Goal: Information Seeking & Learning: Compare options

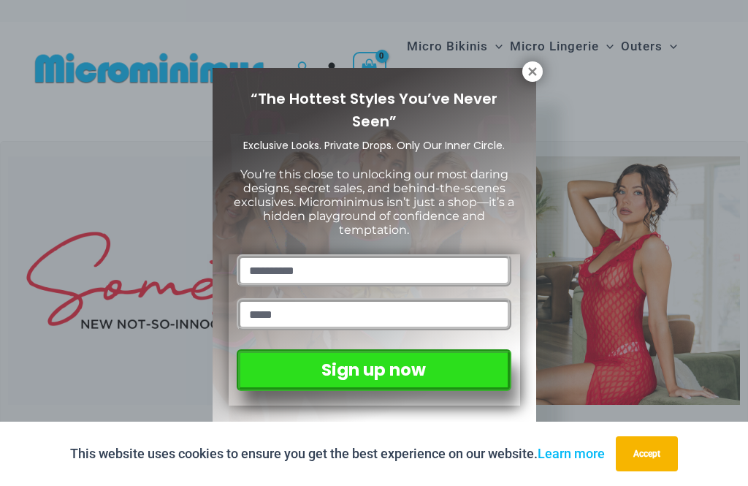
click at [534, 69] on icon at bounding box center [532, 71] width 8 height 8
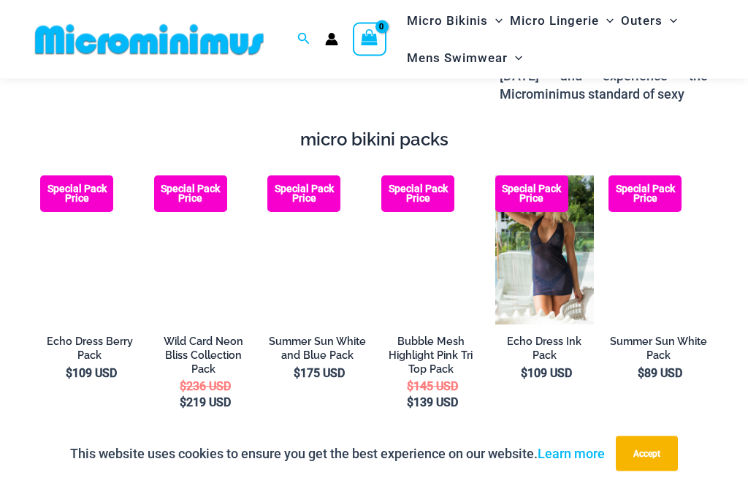
scroll to position [1835, 0]
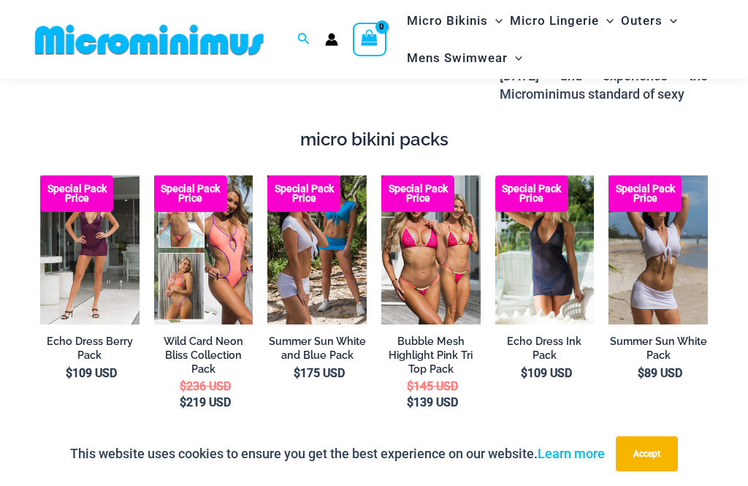
click at [608, 175] on img at bounding box center [608, 175] width 0 height 0
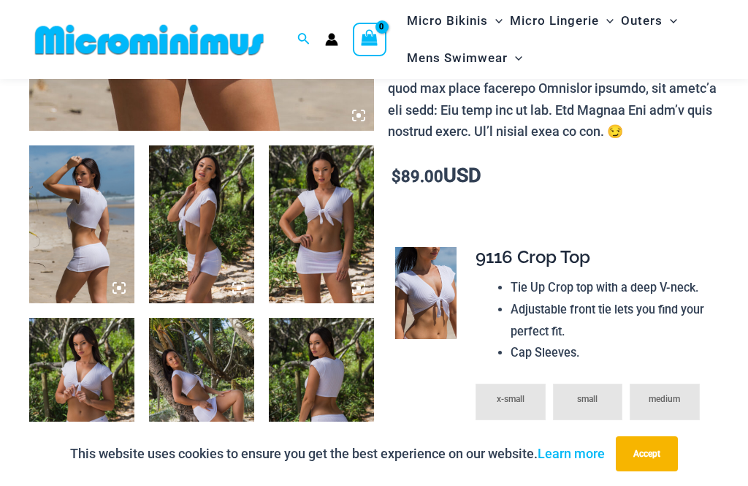
scroll to position [499, 0]
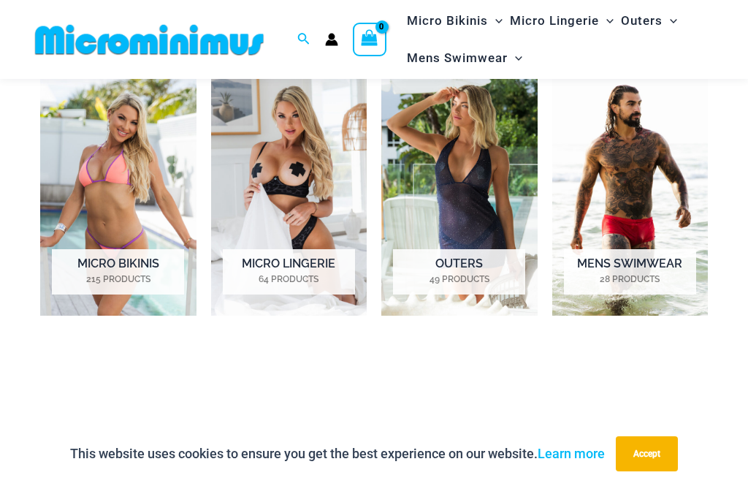
scroll to position [645, 0]
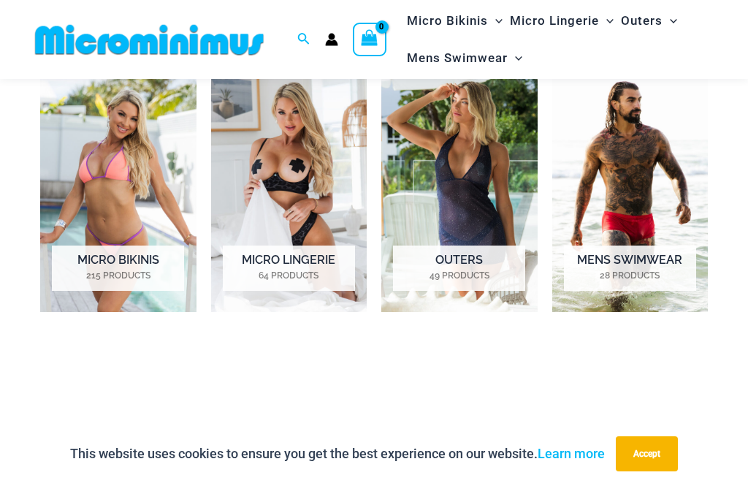
click at [312, 256] on h2 "Micro Lingerie 64 Products" at bounding box center [289, 267] width 132 height 45
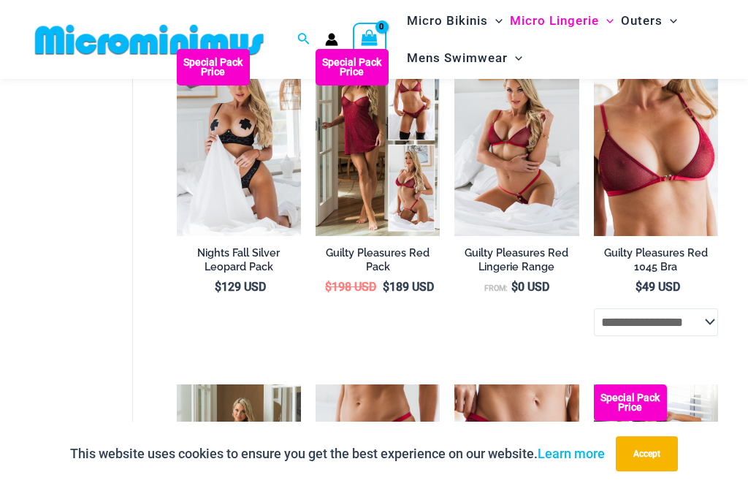
scroll to position [296, 0]
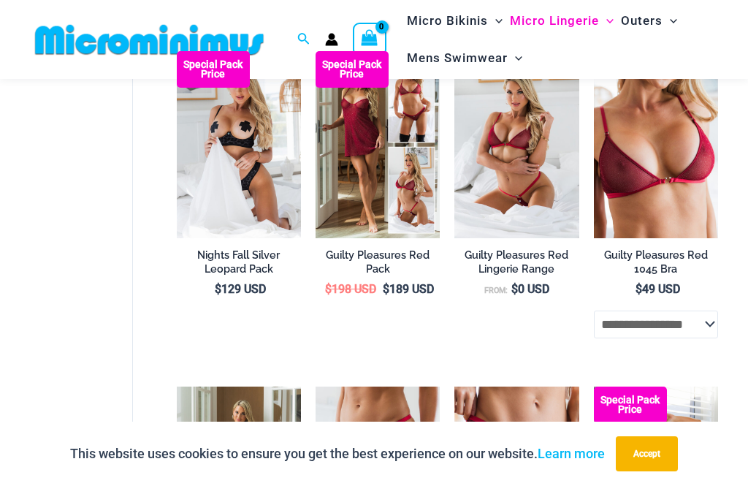
click at [177, 51] on img at bounding box center [177, 51] width 0 height 0
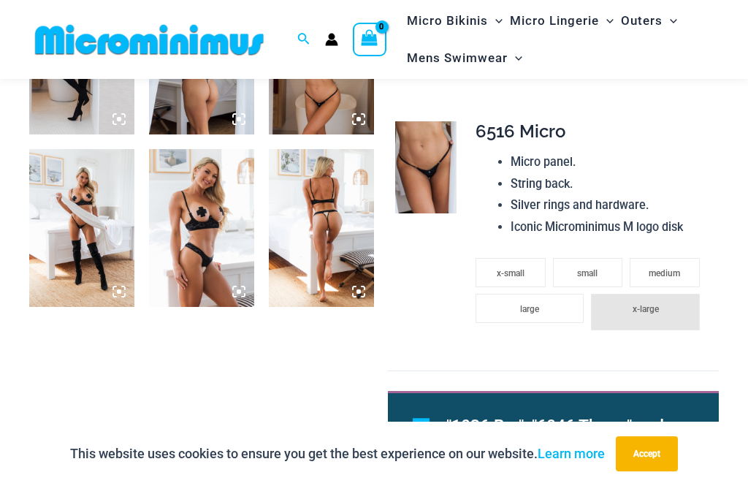
scroll to position [1192, 0]
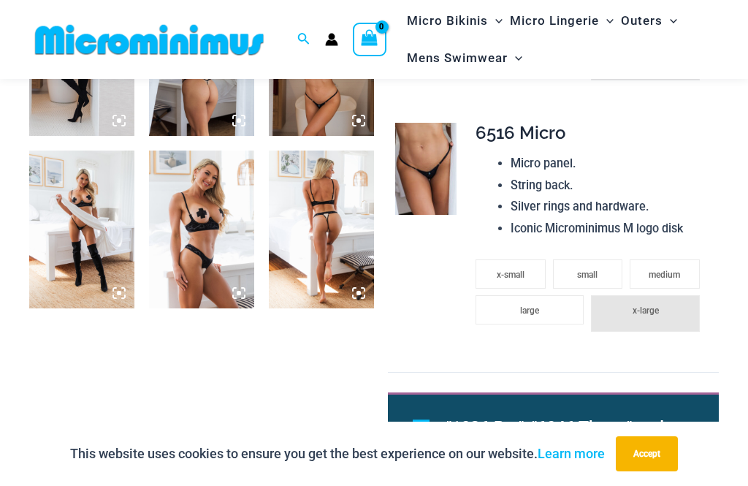
click at [336, 231] on img at bounding box center [321, 229] width 105 height 158
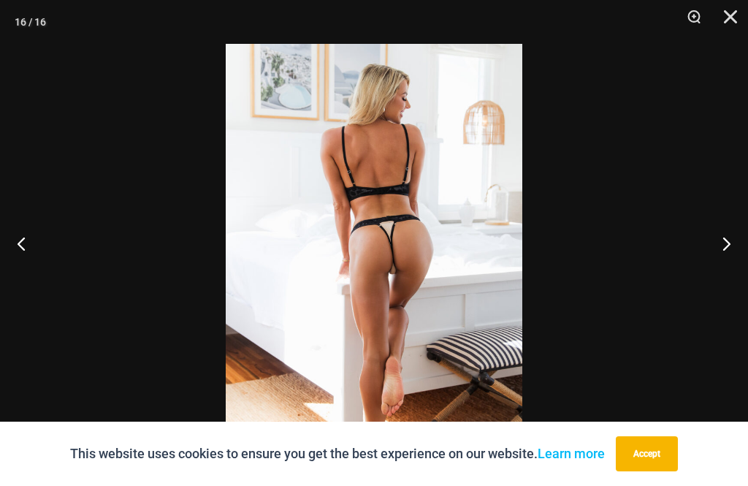
click at [28, 263] on button "Previous" at bounding box center [27, 243] width 55 height 73
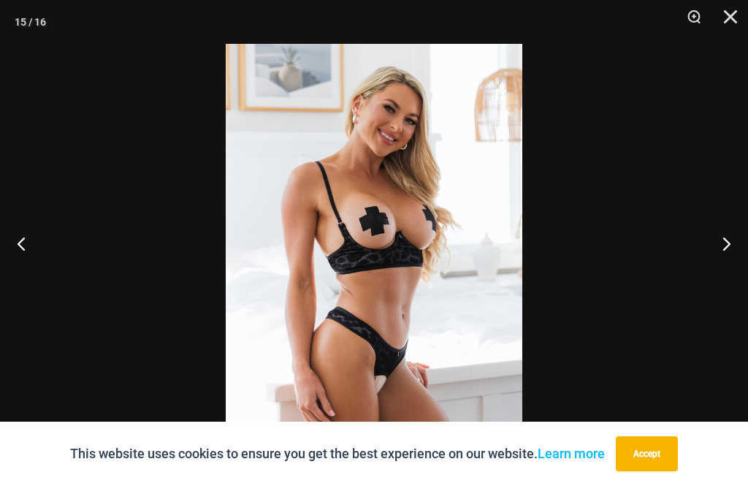
click at [30, 263] on button "Previous" at bounding box center [27, 243] width 55 height 73
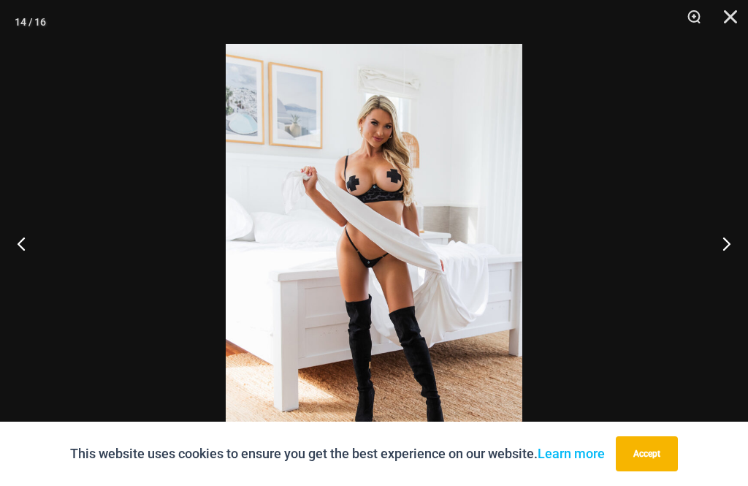
click at [34, 269] on button "Previous" at bounding box center [27, 243] width 55 height 73
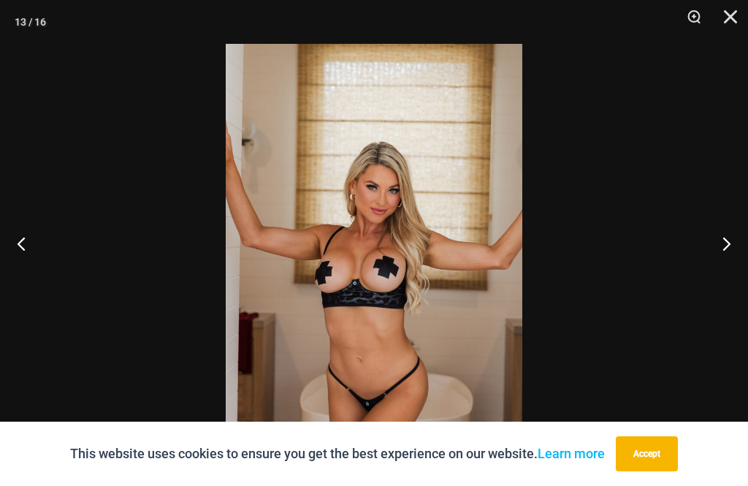
click at [30, 272] on button "Previous" at bounding box center [27, 243] width 55 height 73
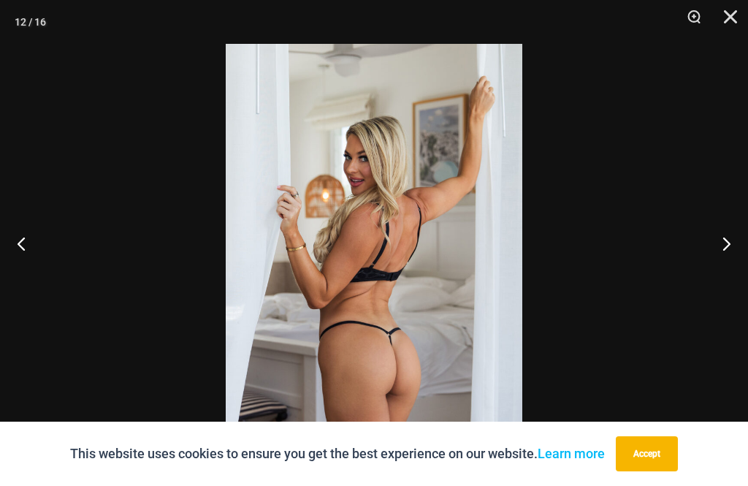
click at [30, 266] on button "Previous" at bounding box center [27, 243] width 55 height 73
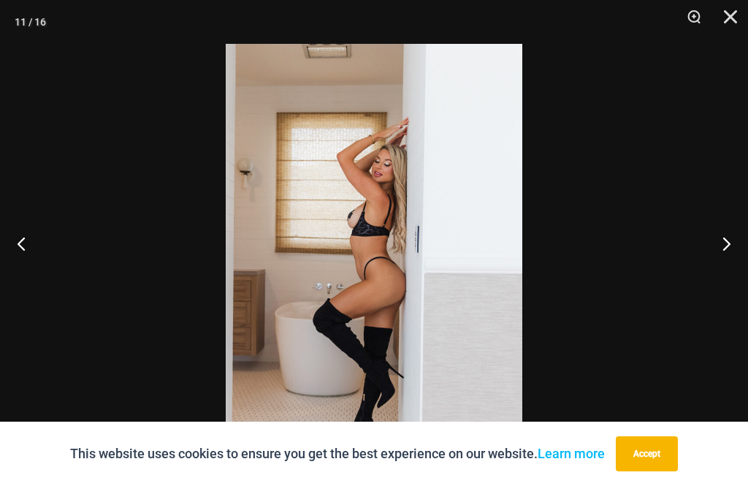
click at [34, 275] on button "Previous" at bounding box center [27, 243] width 55 height 73
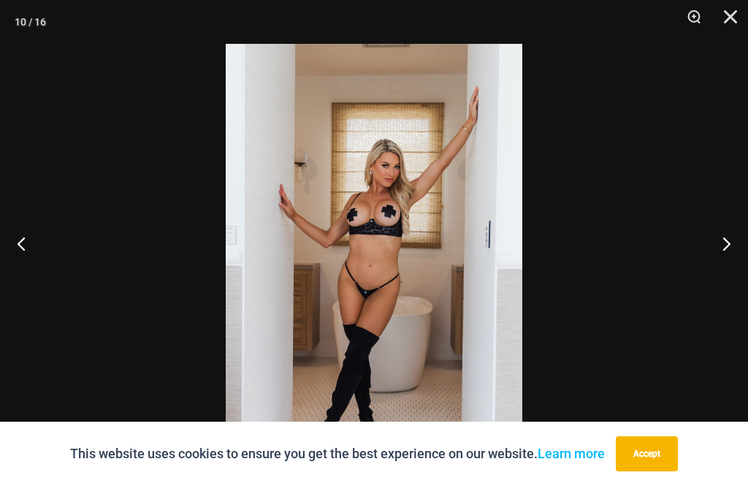
click at [28, 270] on button "Previous" at bounding box center [27, 243] width 55 height 73
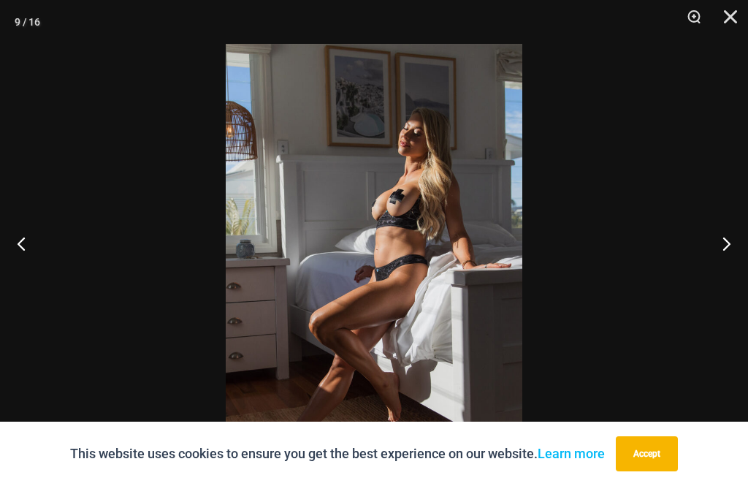
click at [33, 277] on button "Previous" at bounding box center [27, 243] width 55 height 73
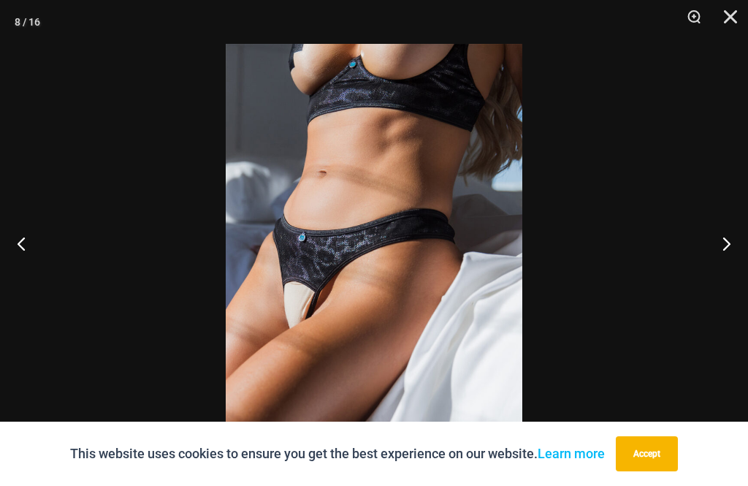
click at [33, 276] on button "Previous" at bounding box center [27, 243] width 55 height 73
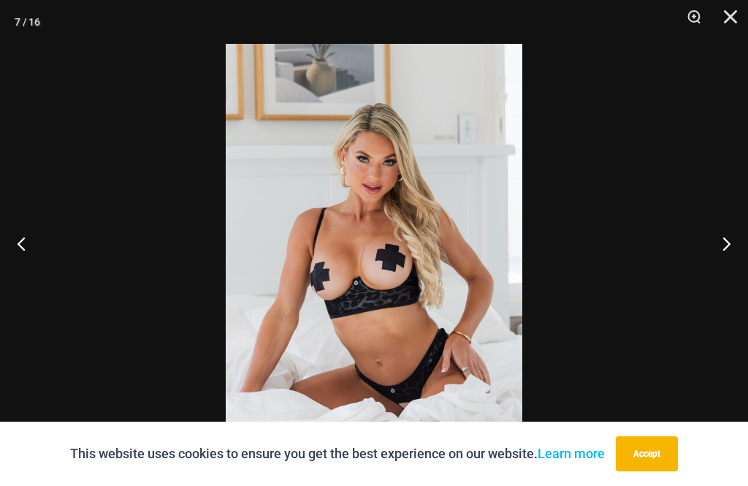
click at [37, 276] on button "Previous" at bounding box center [27, 243] width 55 height 73
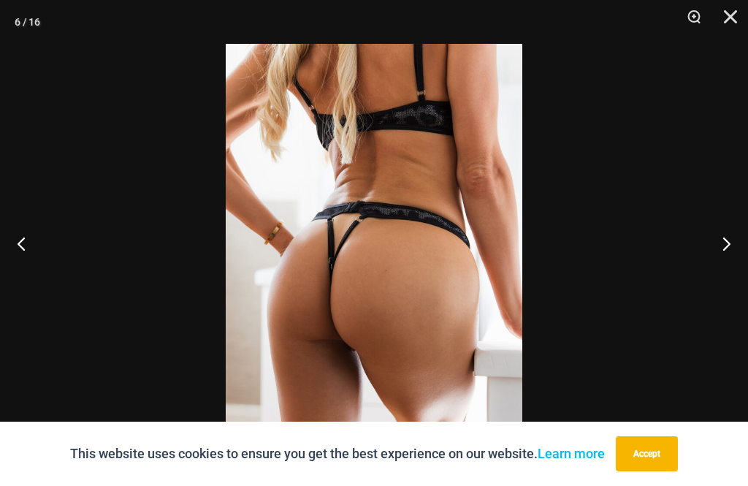
click at [35, 280] on button "Previous" at bounding box center [27, 243] width 55 height 73
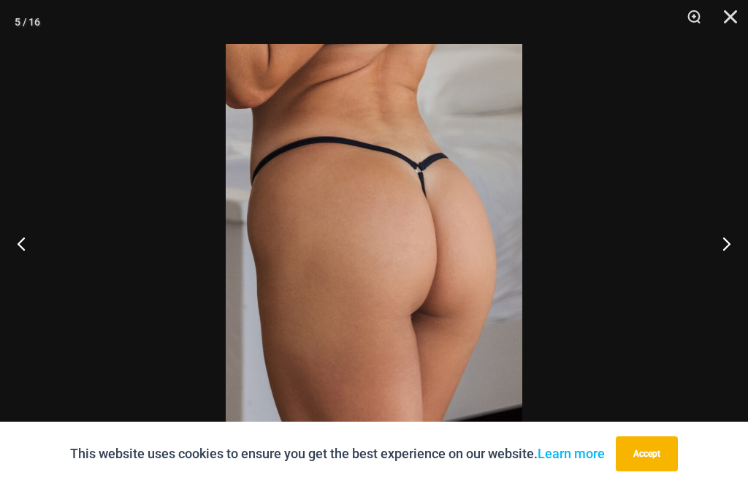
click at [37, 275] on button "Previous" at bounding box center [27, 243] width 55 height 73
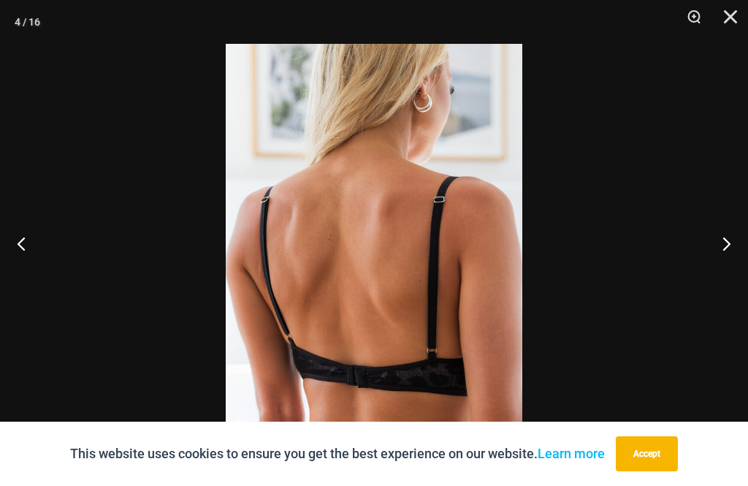
click at [34, 280] on button "Previous" at bounding box center [27, 243] width 55 height 73
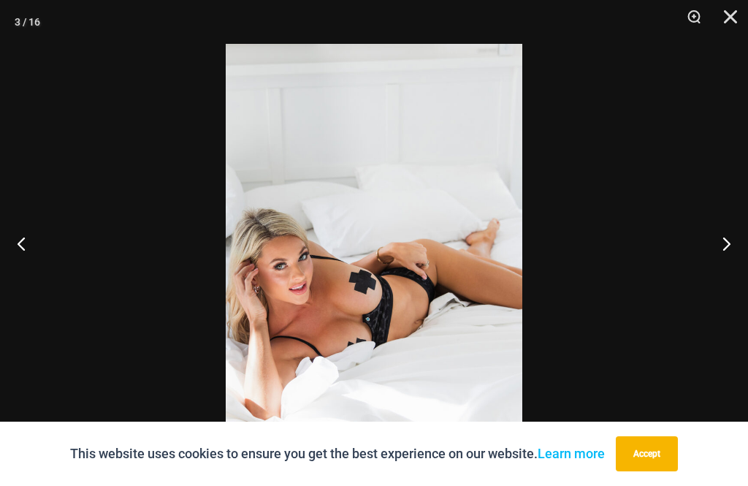
click at [37, 267] on button "Previous" at bounding box center [27, 243] width 55 height 73
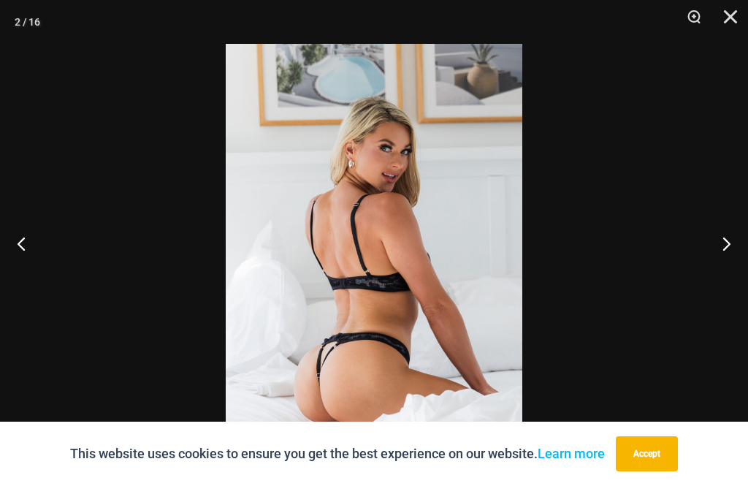
click at [37, 271] on button "Previous" at bounding box center [27, 243] width 55 height 73
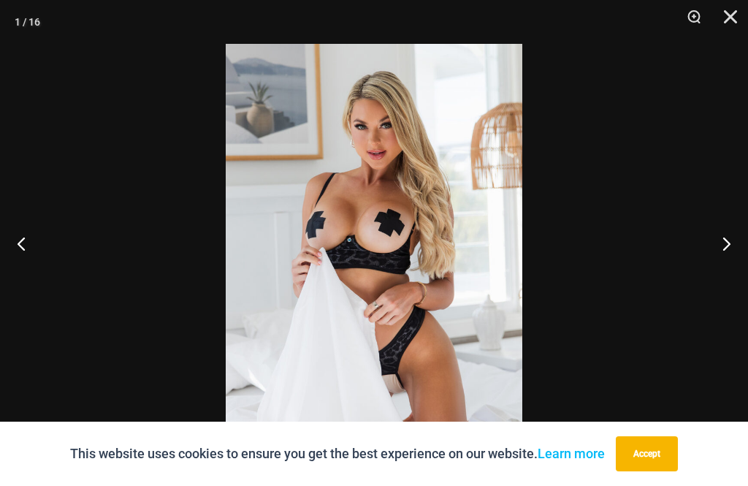
click at [731, 12] on button "Close" at bounding box center [725, 22] width 37 height 44
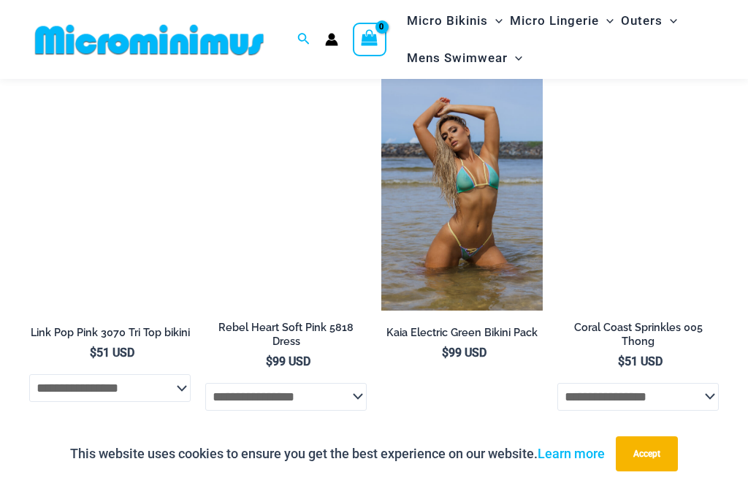
scroll to position [2367, 0]
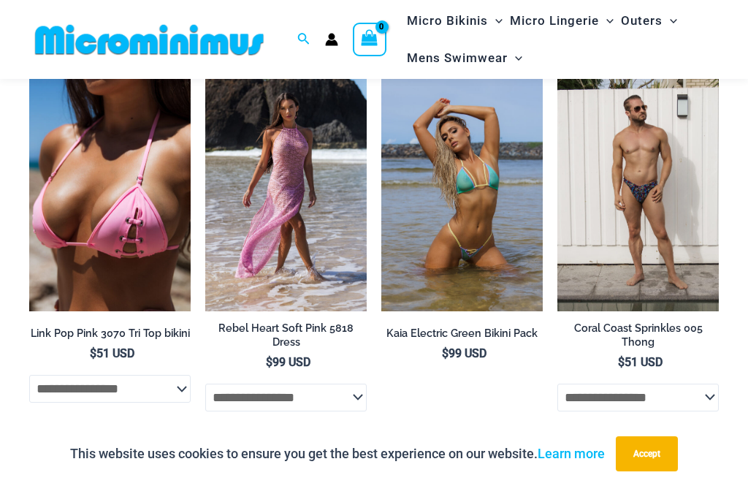
click at [29, 69] on img at bounding box center [29, 69] width 0 height 0
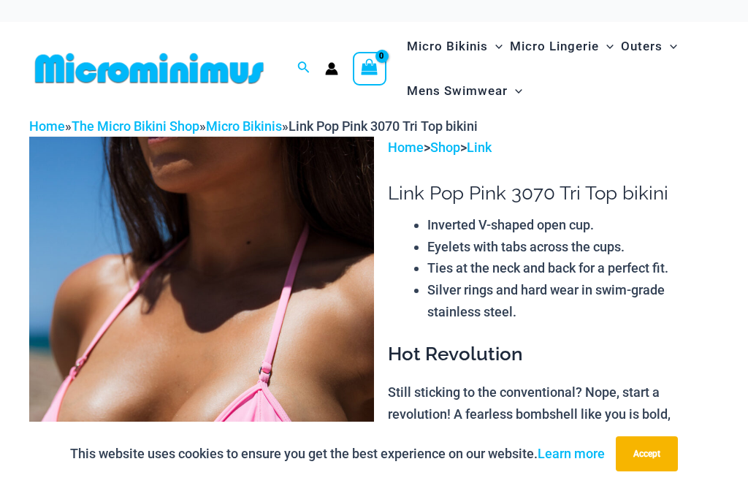
click at [310, 61] on span "Search icon link" at bounding box center [303, 68] width 13 height 18
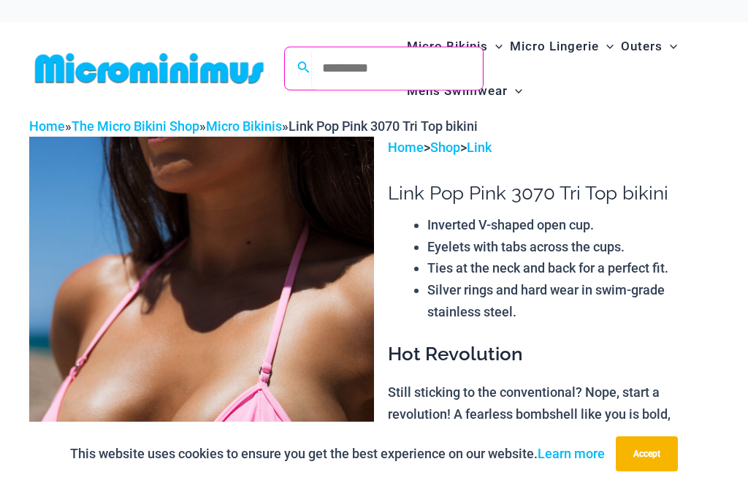
click at [405, 69] on input "Search for: Search" at bounding box center [397, 68] width 172 height 43
type input "****"
click button "Search" at bounding box center [0, 0] width 0 height 0
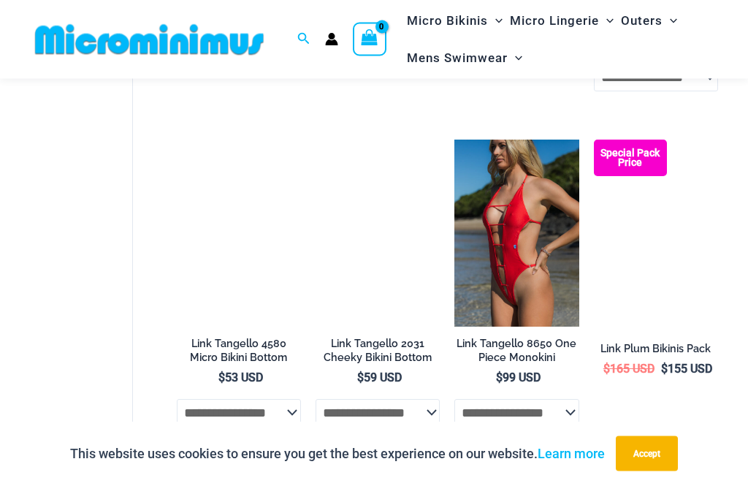
scroll to position [386, 0]
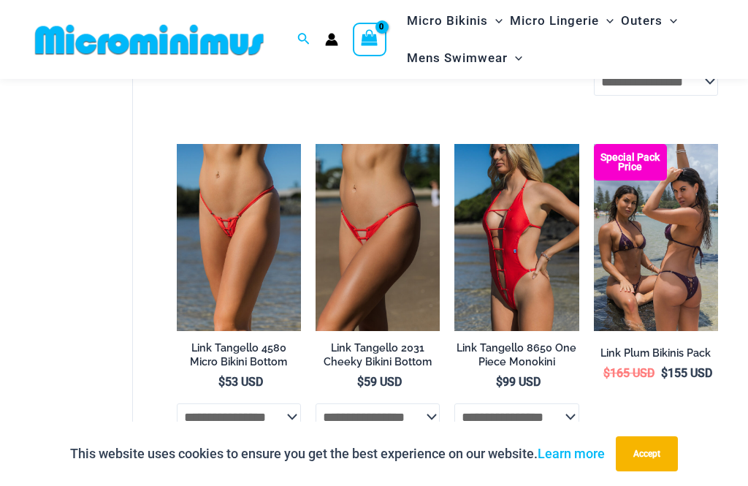
click at [177, 144] on img at bounding box center [177, 144] width 0 height 0
click at [315, 144] on img at bounding box center [315, 144] width 0 height 0
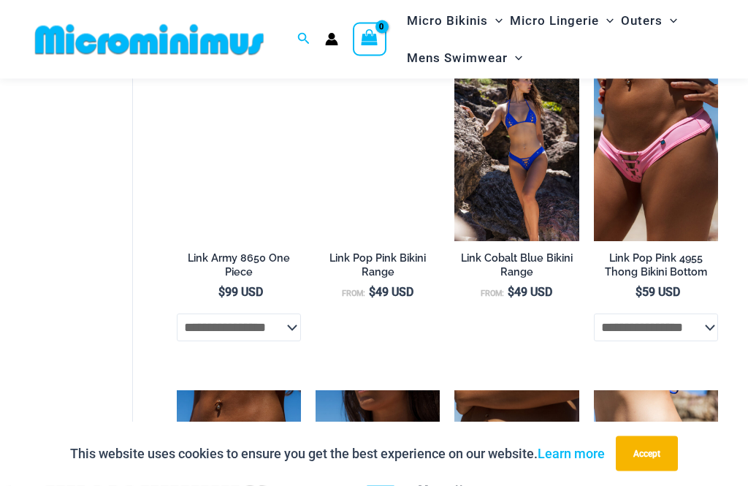
scroll to position [1484, 0]
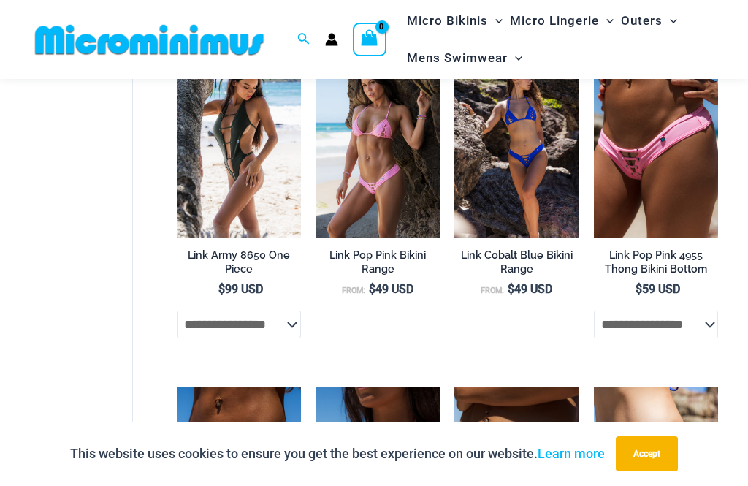
click at [315, 52] on img at bounding box center [315, 52] width 0 height 0
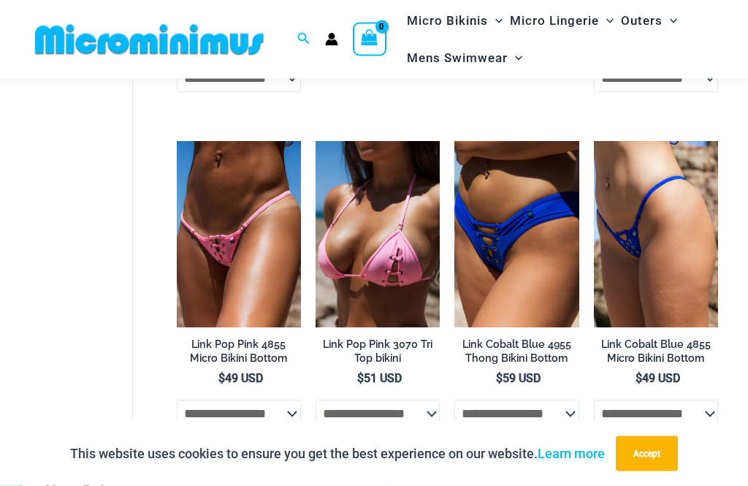
scroll to position [1731, 0]
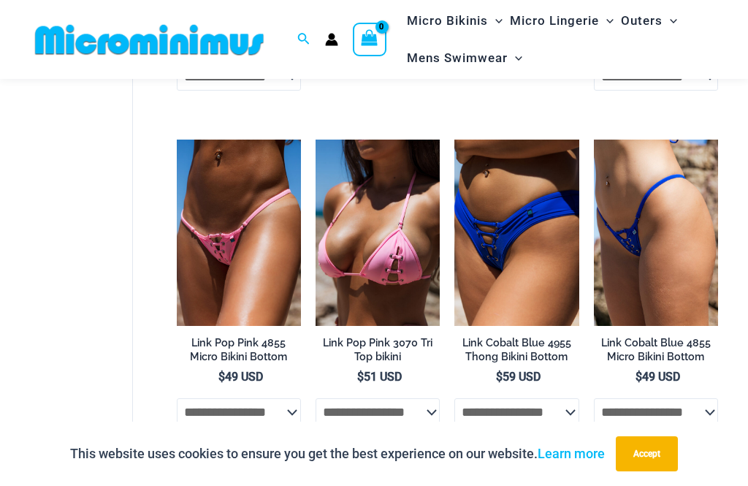
click at [454, 139] on img at bounding box center [454, 139] width 0 height 0
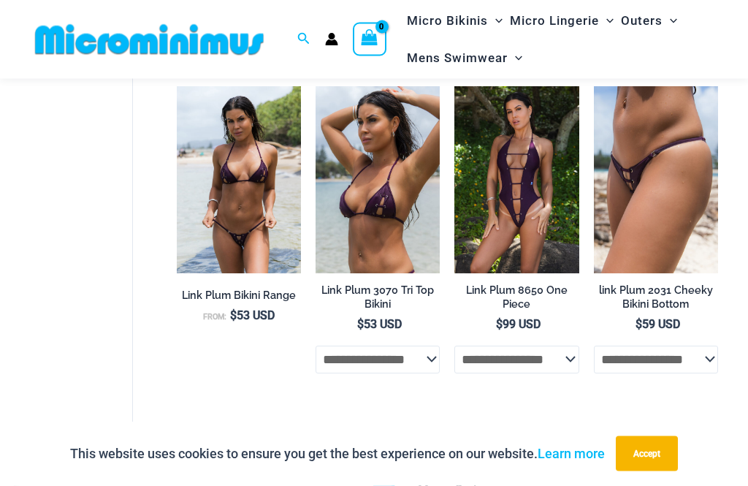
scroll to position [761, 0]
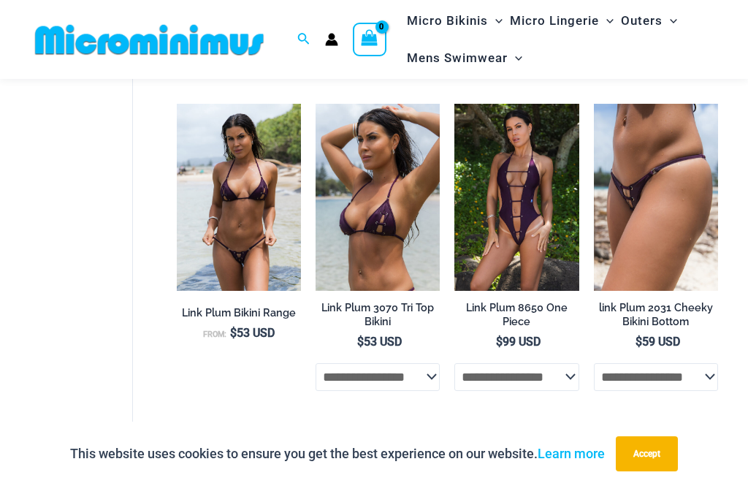
click at [177, 104] on img at bounding box center [177, 104] width 0 height 0
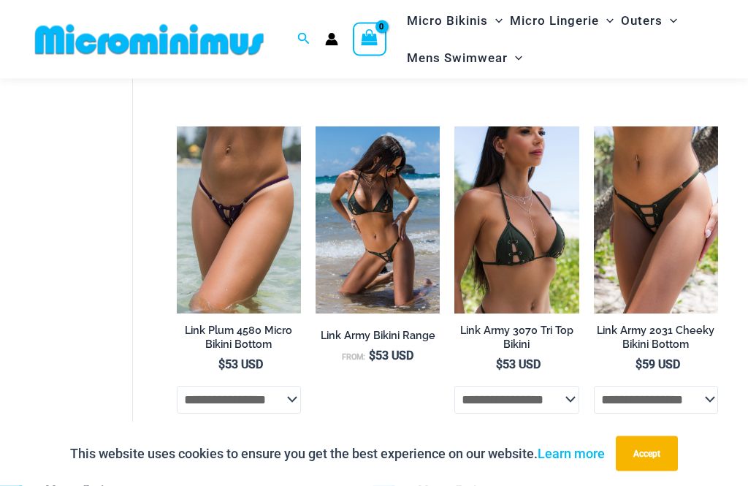
scroll to position [1073, 0]
click at [315, 126] on img at bounding box center [315, 126] width 0 height 0
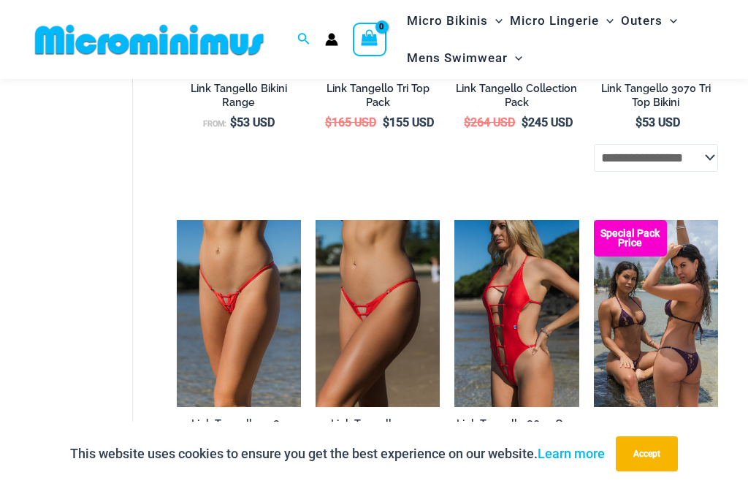
scroll to position [0, 0]
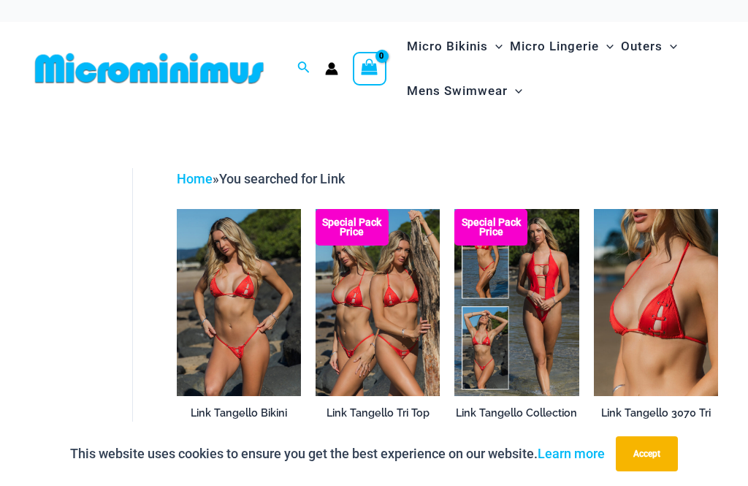
click at [315, 106] on div "Search for: **** Search Search No products in the cart. No products in the cart…" at bounding box center [207, 68] width 357 height 93
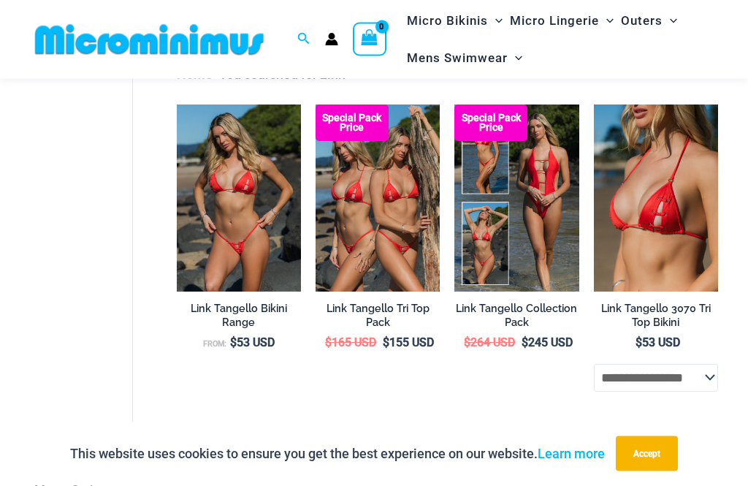
scroll to position [90, 0]
click at [177, 104] on img at bounding box center [177, 104] width 0 height 0
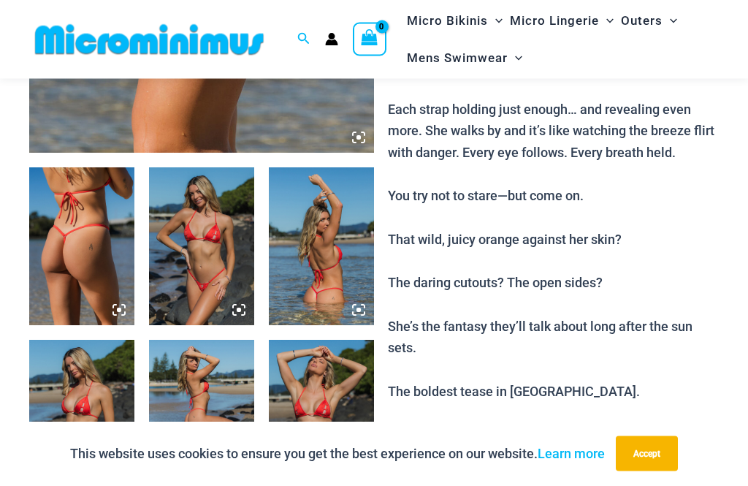
scroll to position [486, 0]
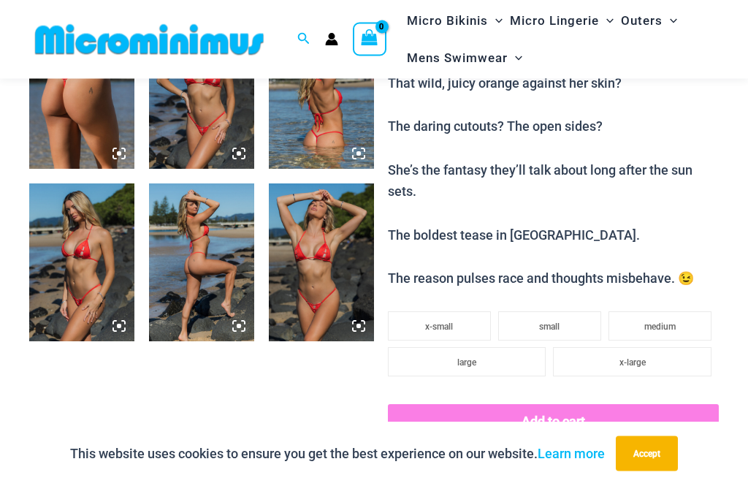
click at [339, 278] on img at bounding box center [321, 263] width 105 height 158
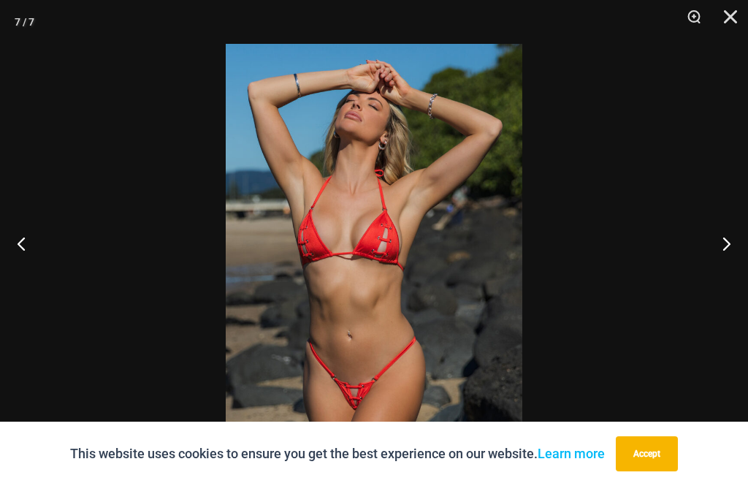
click at [730, 24] on button "Close" at bounding box center [725, 22] width 37 height 44
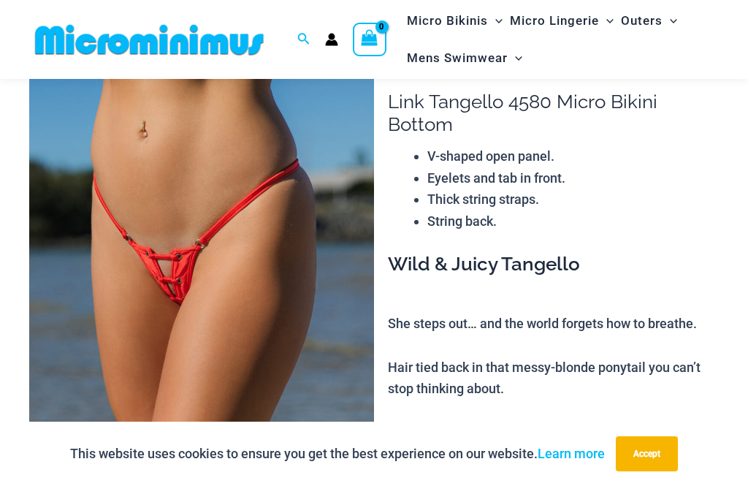
scroll to position [0, 0]
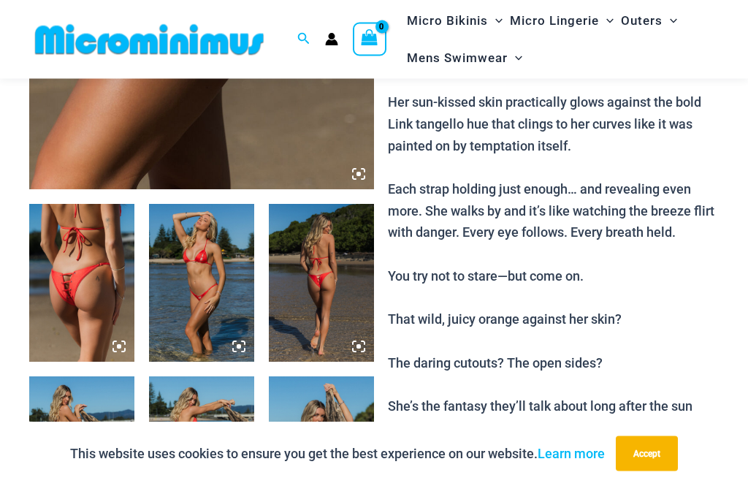
scroll to position [451, 0]
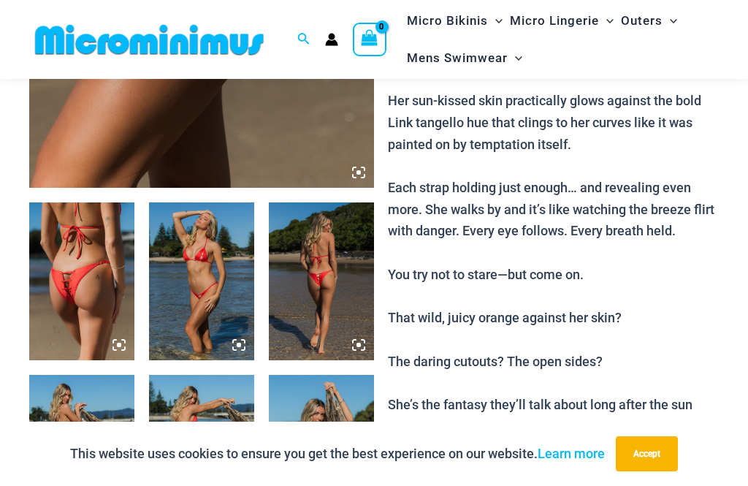
click at [96, 282] on img at bounding box center [81, 281] width 105 height 158
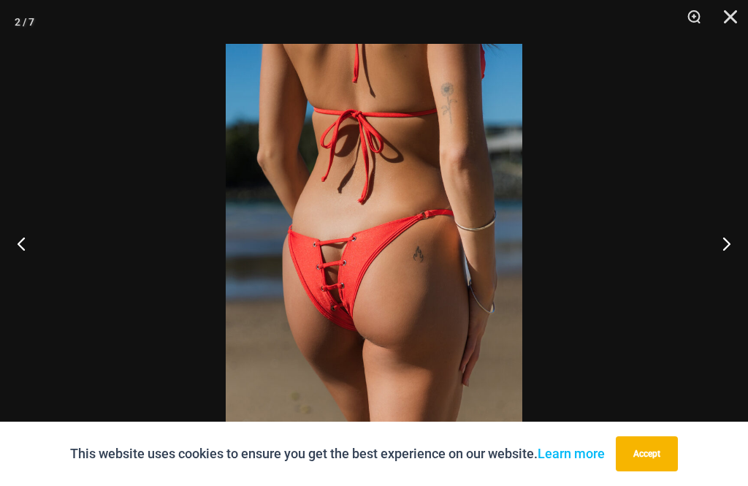
click at [722, 268] on button "Next" at bounding box center [720, 243] width 55 height 73
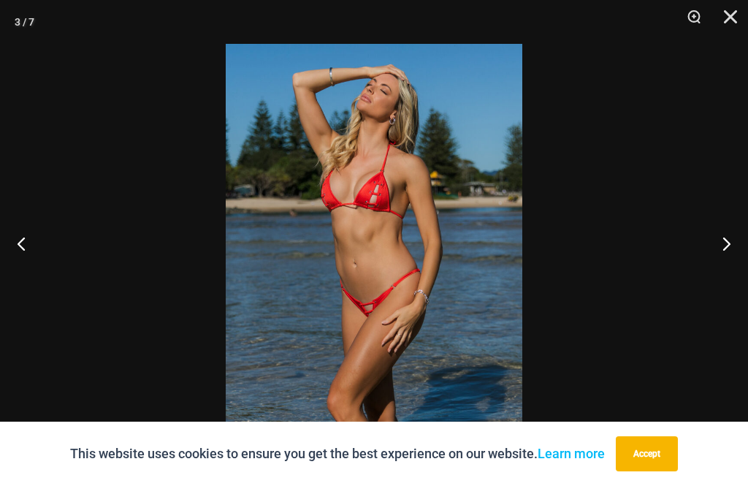
click at [720, 273] on button "Next" at bounding box center [720, 243] width 55 height 73
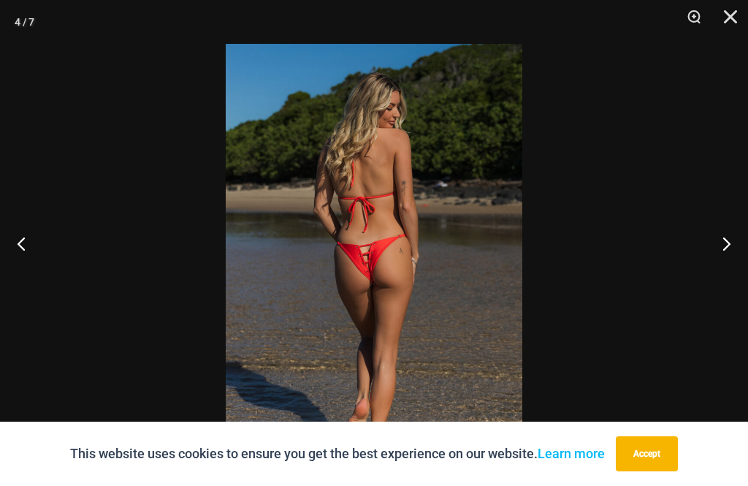
click at [721, 273] on button "Next" at bounding box center [720, 243] width 55 height 73
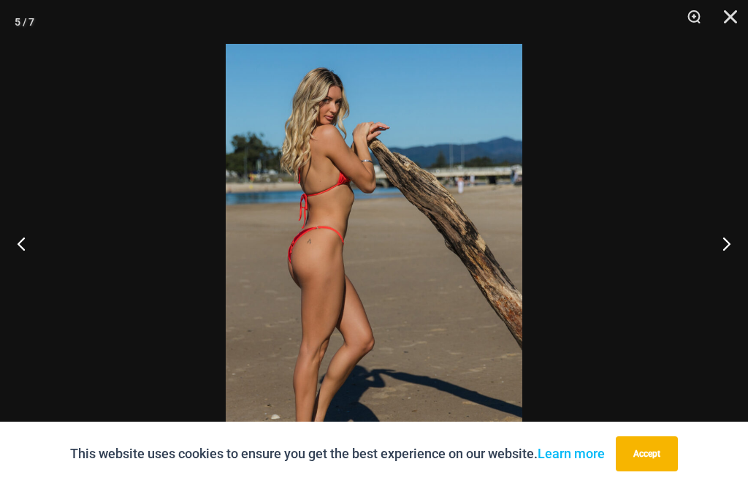
click at [720, 269] on button "Next" at bounding box center [720, 243] width 55 height 73
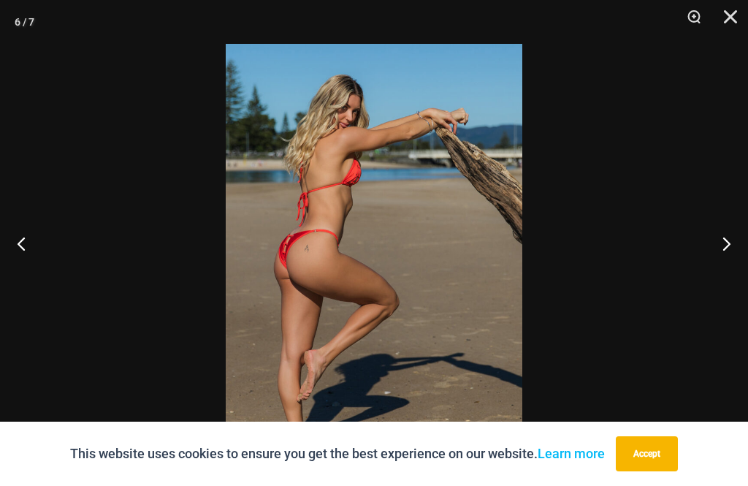
click at [720, 272] on button "Next" at bounding box center [720, 243] width 55 height 73
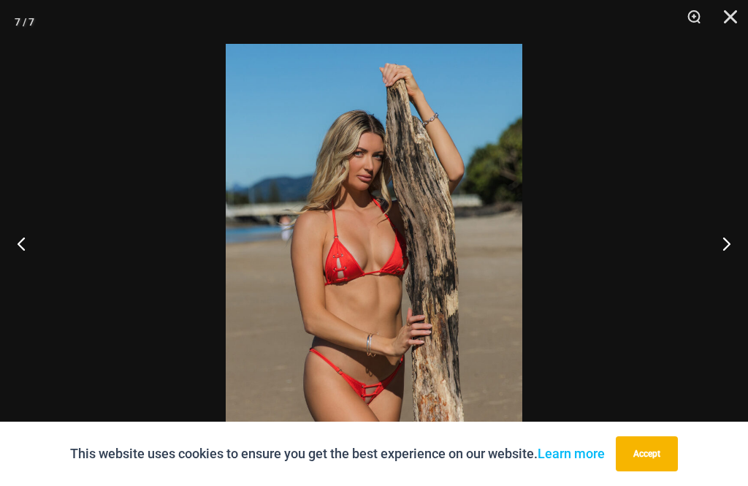
click at [729, 14] on button "Close" at bounding box center [725, 22] width 37 height 44
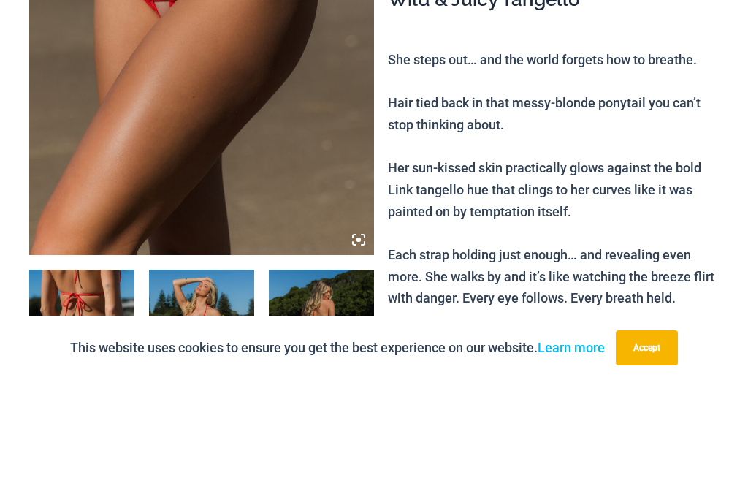
scroll to position [429, 0]
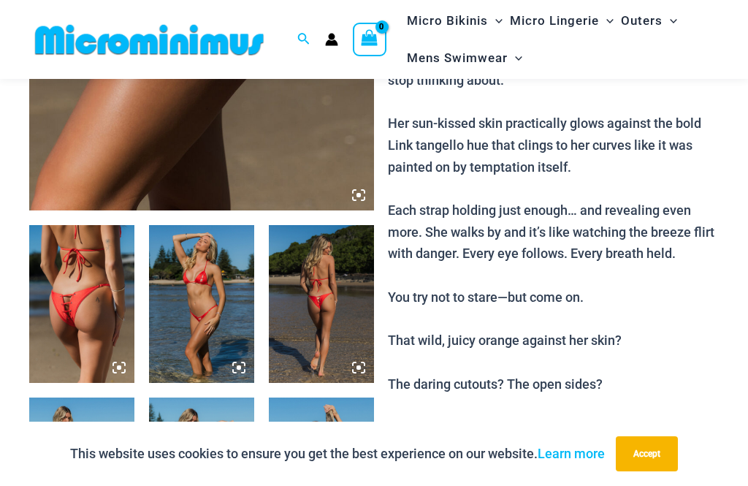
click at [335, 296] on img at bounding box center [321, 304] width 105 height 158
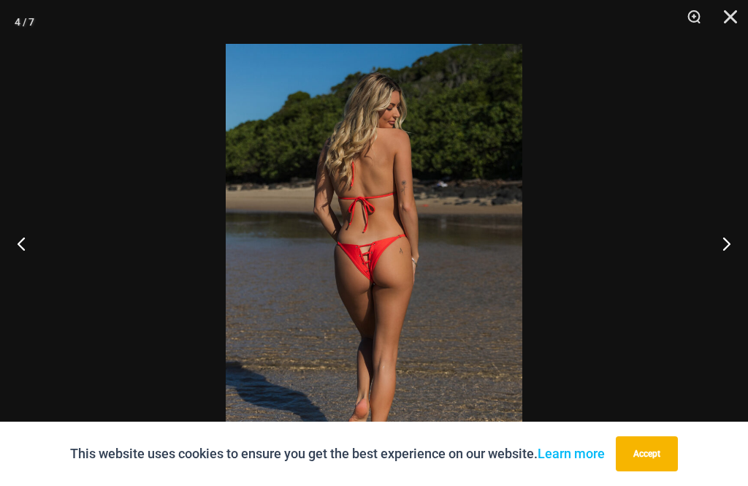
click at [733, 18] on button "Close" at bounding box center [725, 22] width 37 height 44
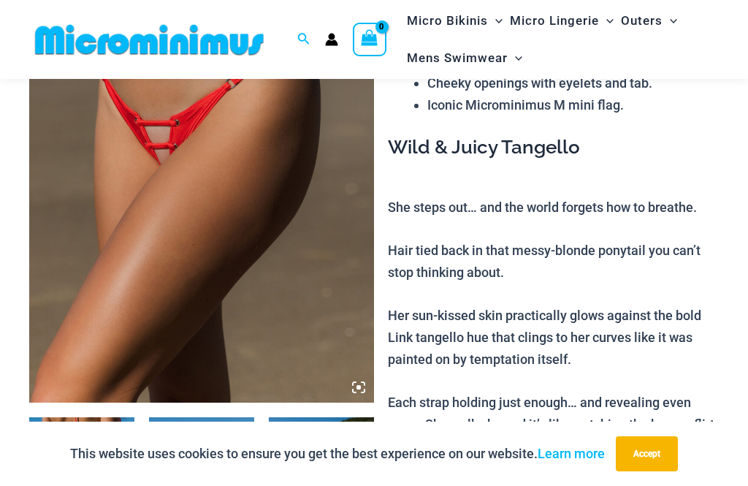
scroll to position [214, 0]
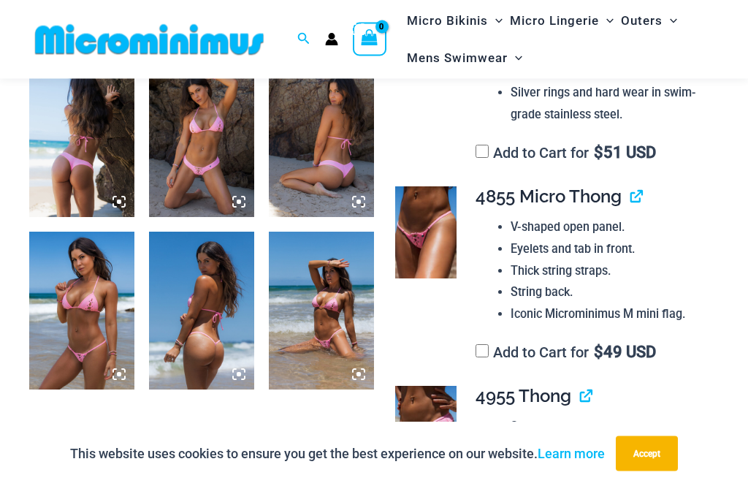
scroll to position [595, 0]
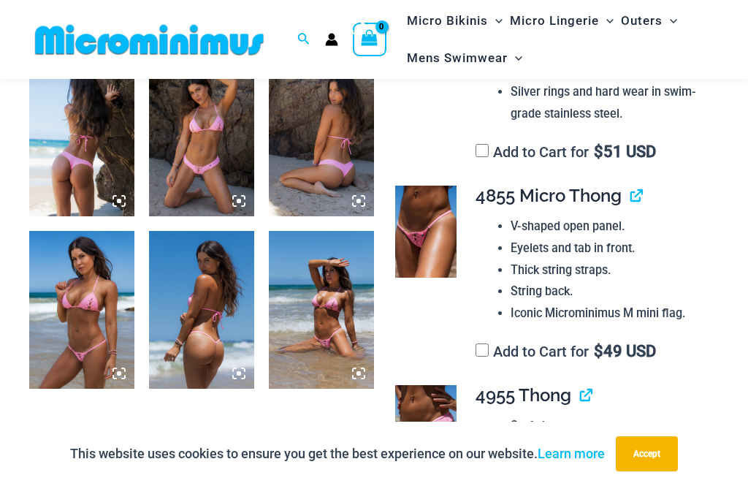
click at [94, 147] on img at bounding box center [81, 137] width 105 height 158
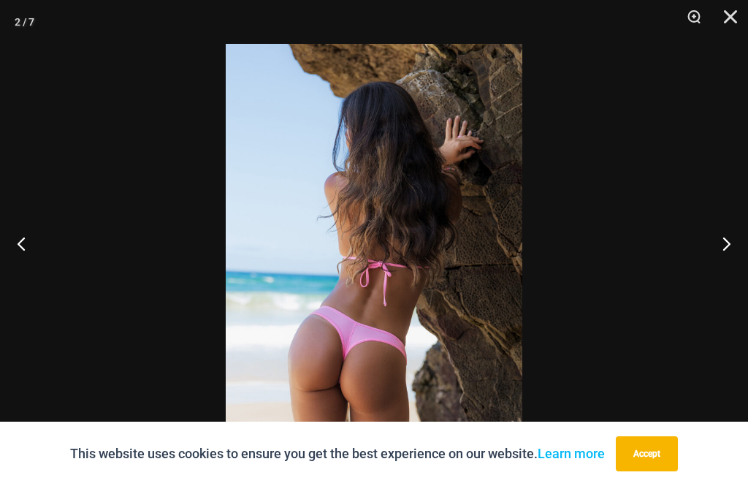
click at [721, 264] on button "Next" at bounding box center [720, 243] width 55 height 73
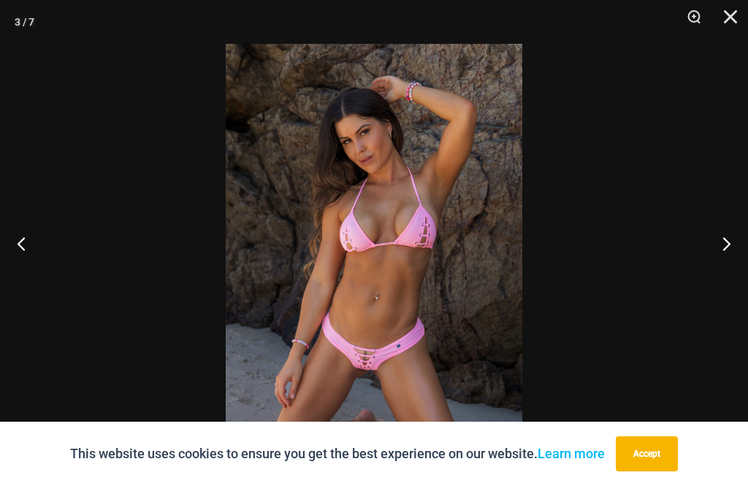
click at [743, 280] on button "Next" at bounding box center [720, 243] width 55 height 73
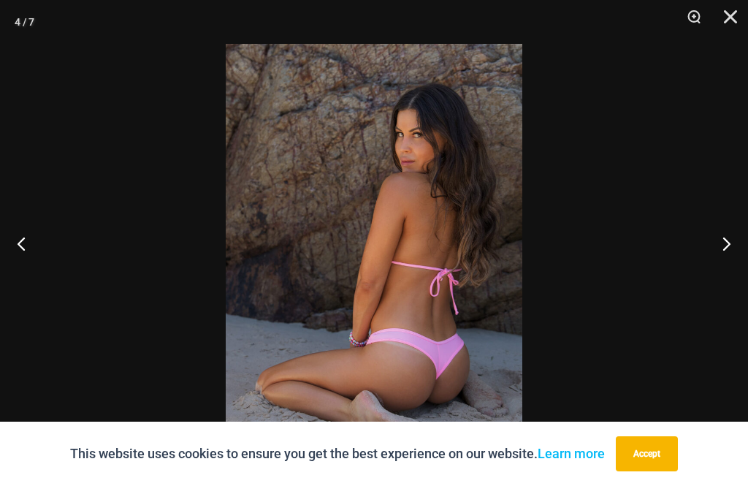
click at [721, 263] on button "Next" at bounding box center [720, 243] width 55 height 73
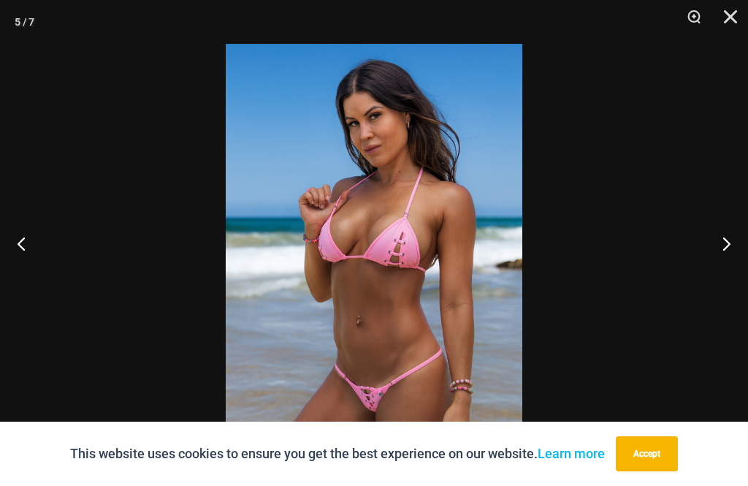
click at [718, 263] on button "Next" at bounding box center [720, 243] width 55 height 73
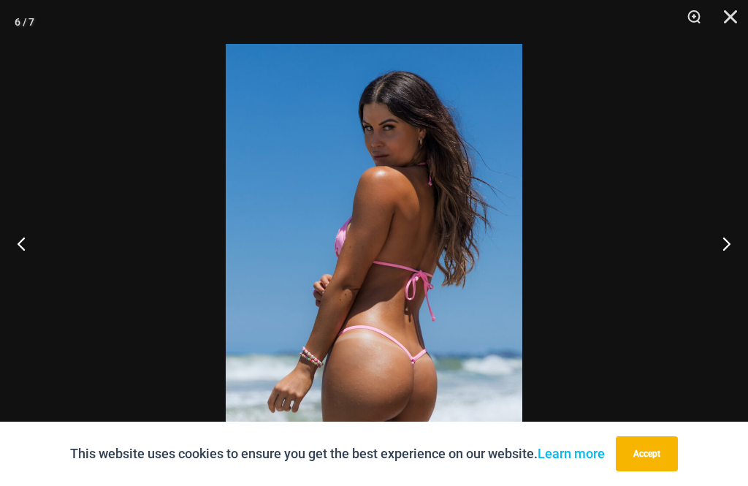
click at [733, 17] on button "Close" at bounding box center [725, 22] width 37 height 44
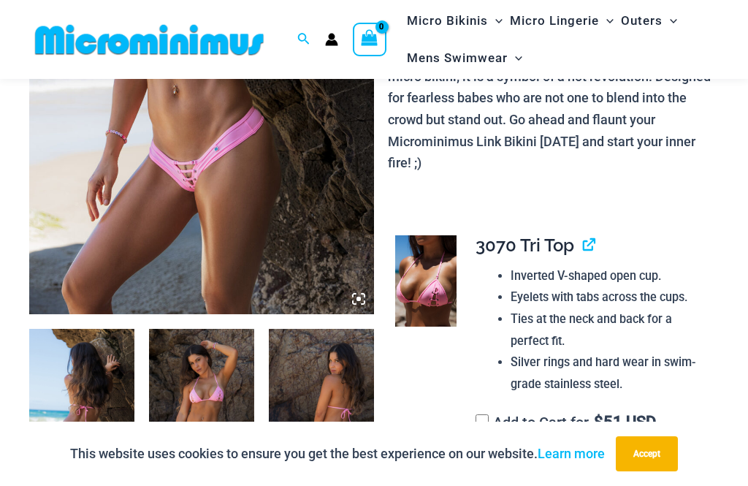
scroll to position [317, 0]
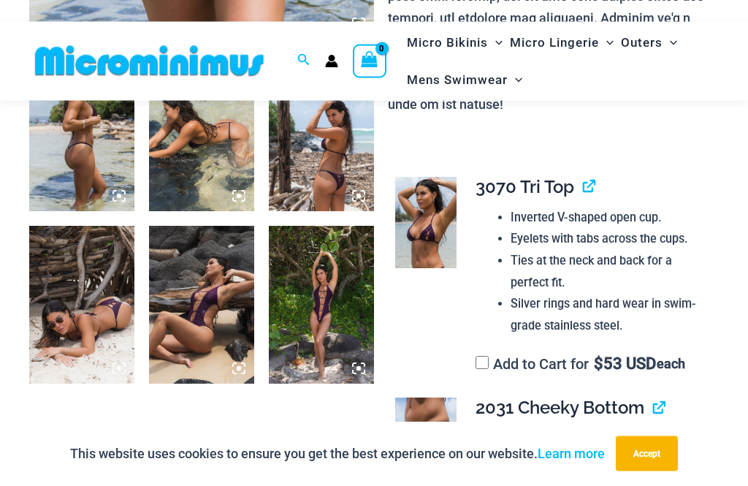
scroll to position [599, 0]
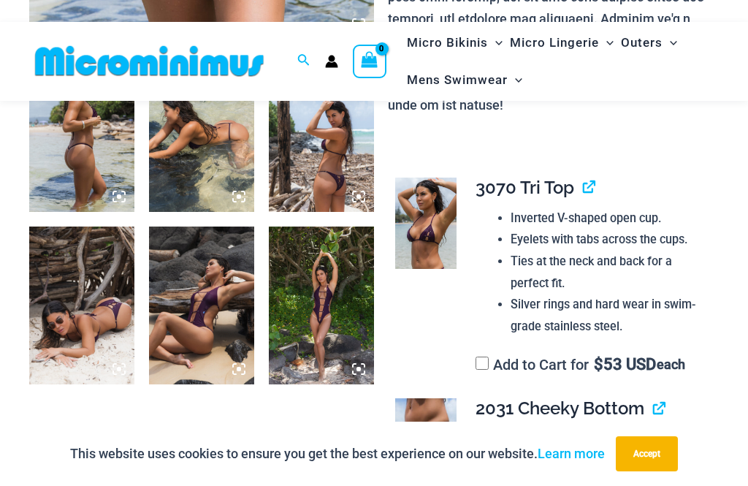
click at [102, 315] on img at bounding box center [81, 305] width 105 height 158
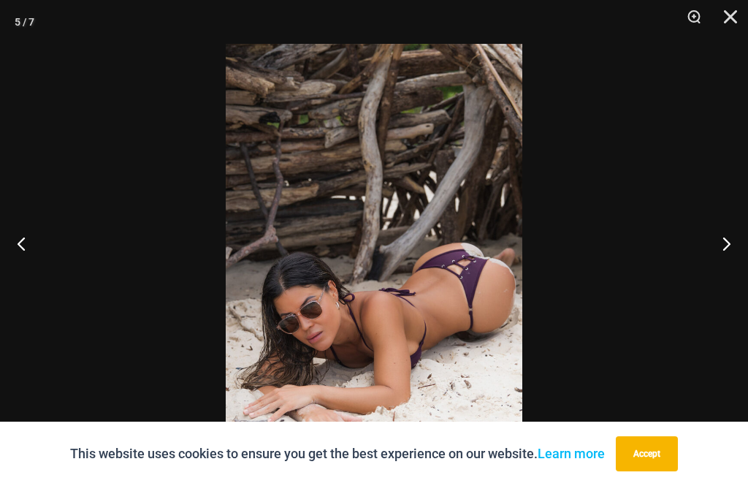
click at [732, 25] on button "Close" at bounding box center [725, 22] width 37 height 44
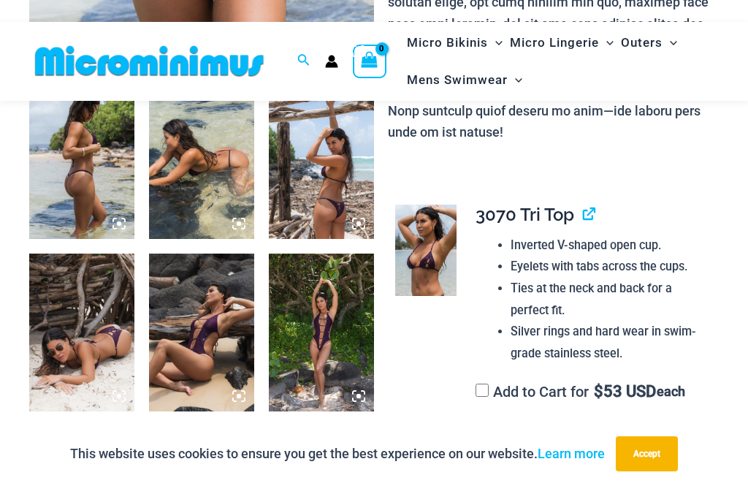
scroll to position [570, 0]
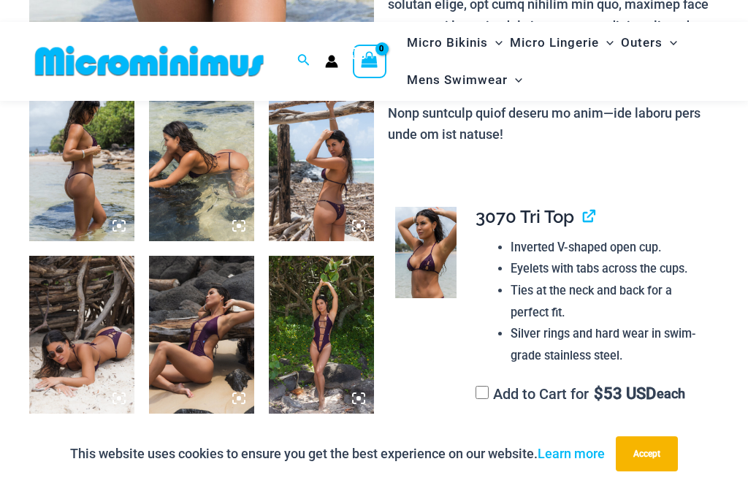
click at [337, 344] on img at bounding box center [321, 335] width 105 height 158
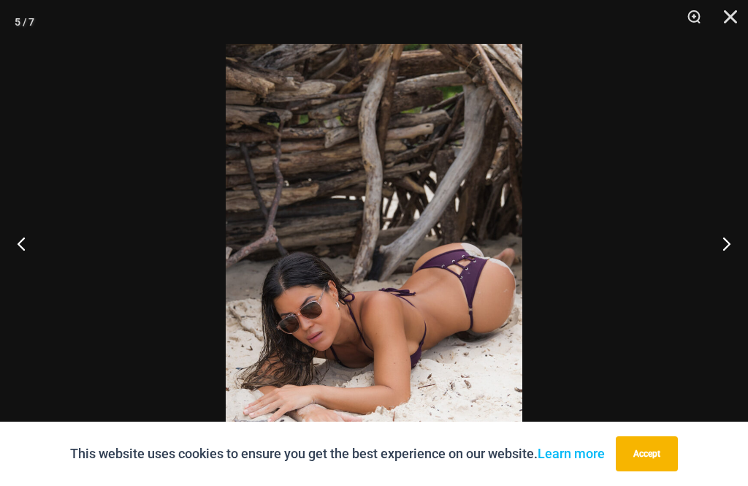
click at [732, 19] on button "Close" at bounding box center [725, 22] width 37 height 44
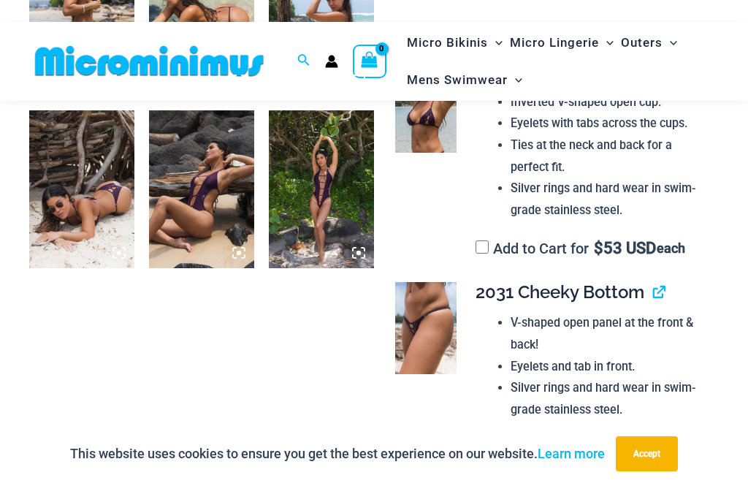
scroll to position [716, 0]
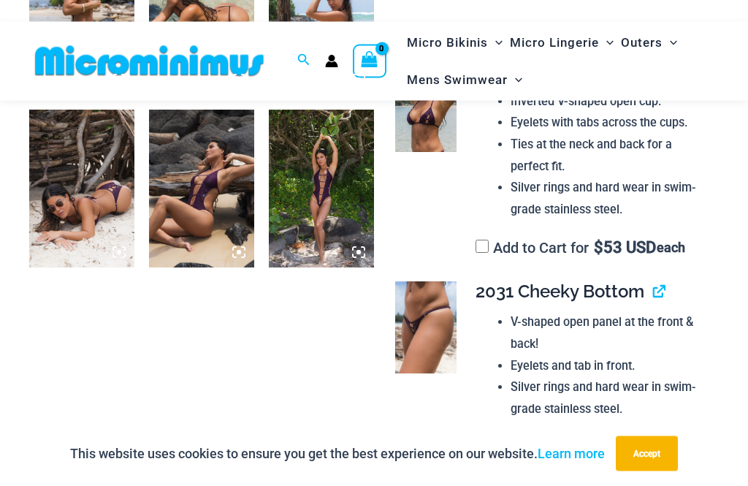
click at [653, 281] on link "View product" at bounding box center [653, 291] width 0 height 21
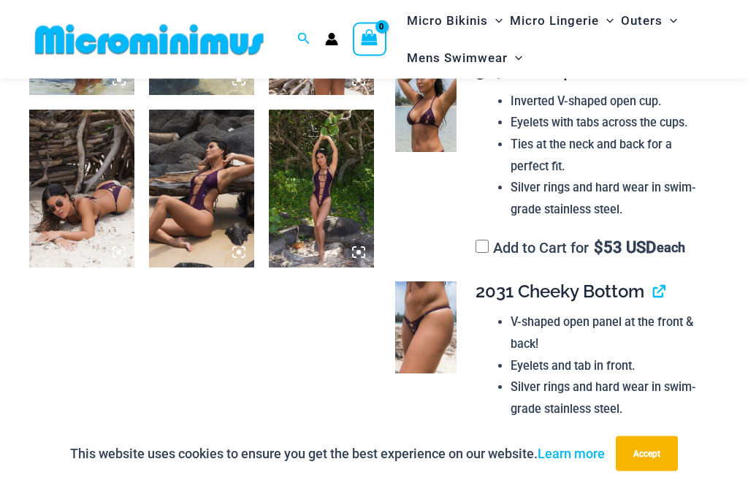
scroll to position [740, 0]
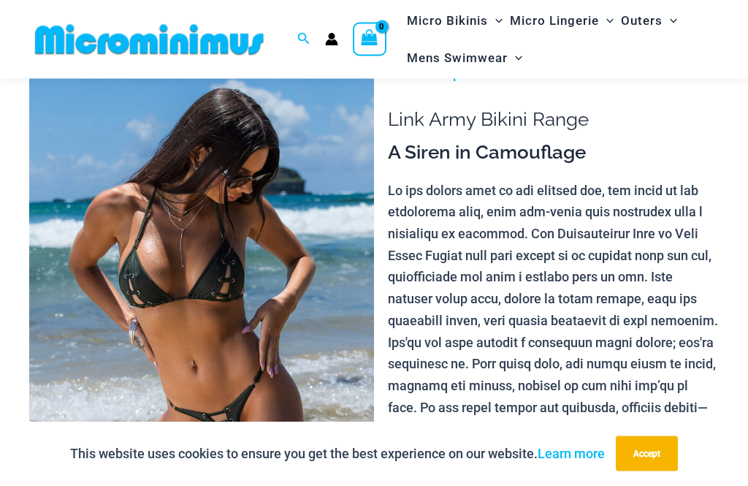
scroll to position [31, 0]
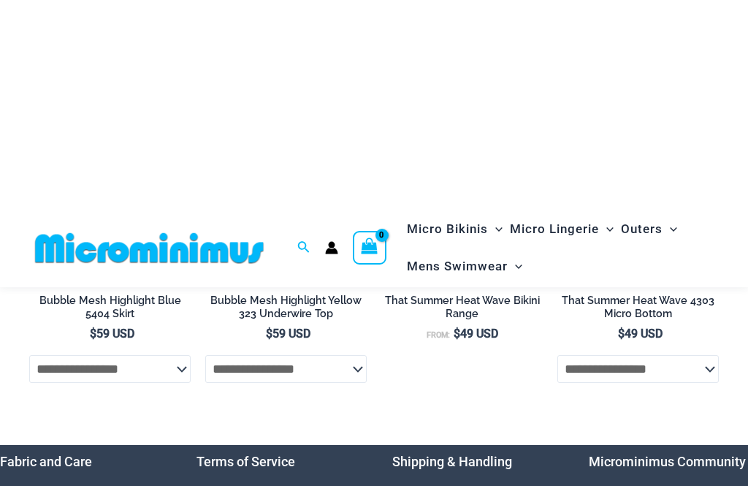
scroll to position [4598, 0]
